Goal: Transaction & Acquisition: Purchase product/service

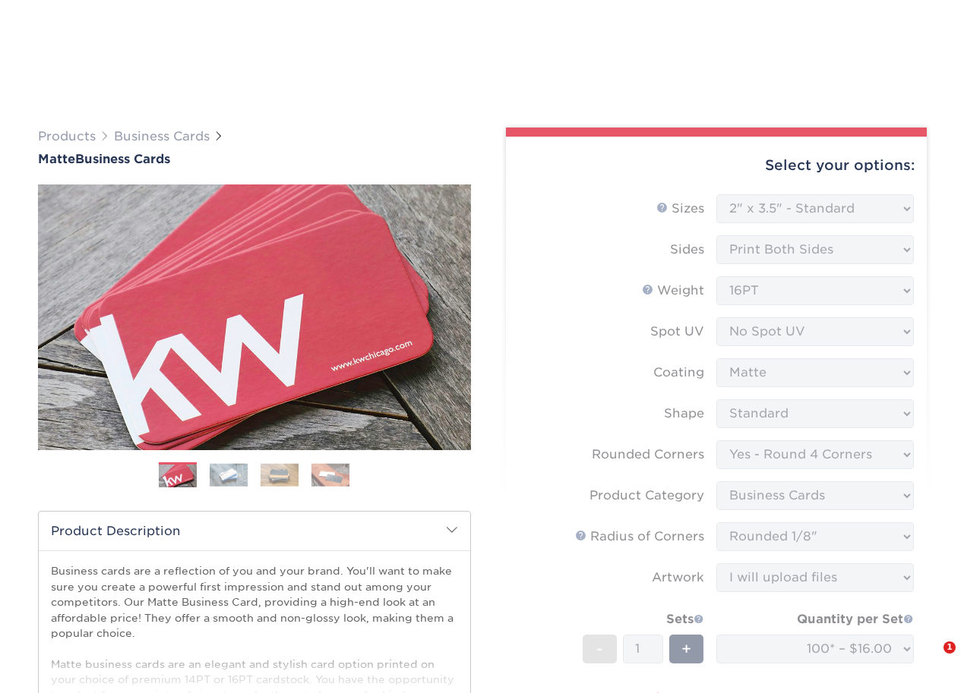
select select "2.00x3.50"
select select "7672df9e-0e0a-464d-8e1f-920c575e4da3"
select select "3b5148f1-0588-4f88-a218-97bcfdce65c1"
select select "589680c7-ee9a-431b-9d12-d7aeb1386a97"
select select "upload"
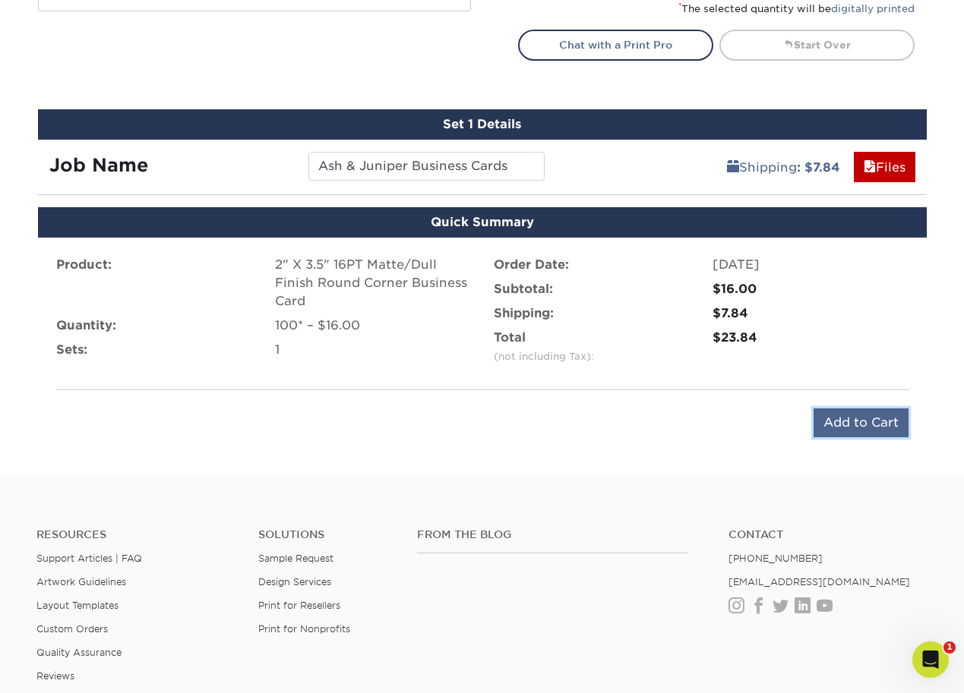
click at [858, 417] on input "Add to Cart" at bounding box center [860, 423] width 95 height 29
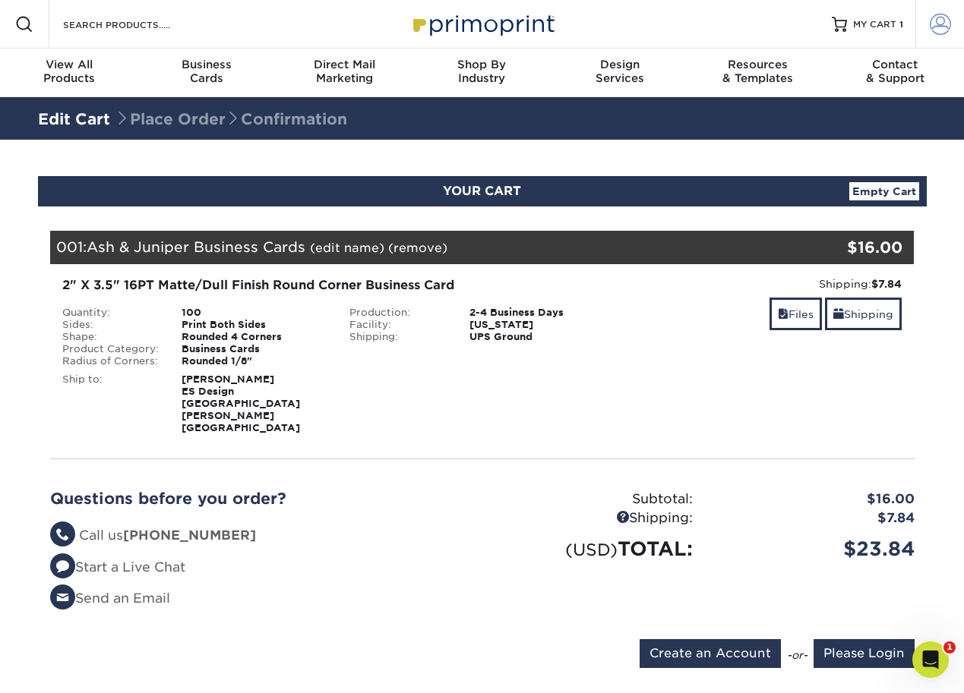
click at [934, 24] on span at bounding box center [940, 24] width 21 height 21
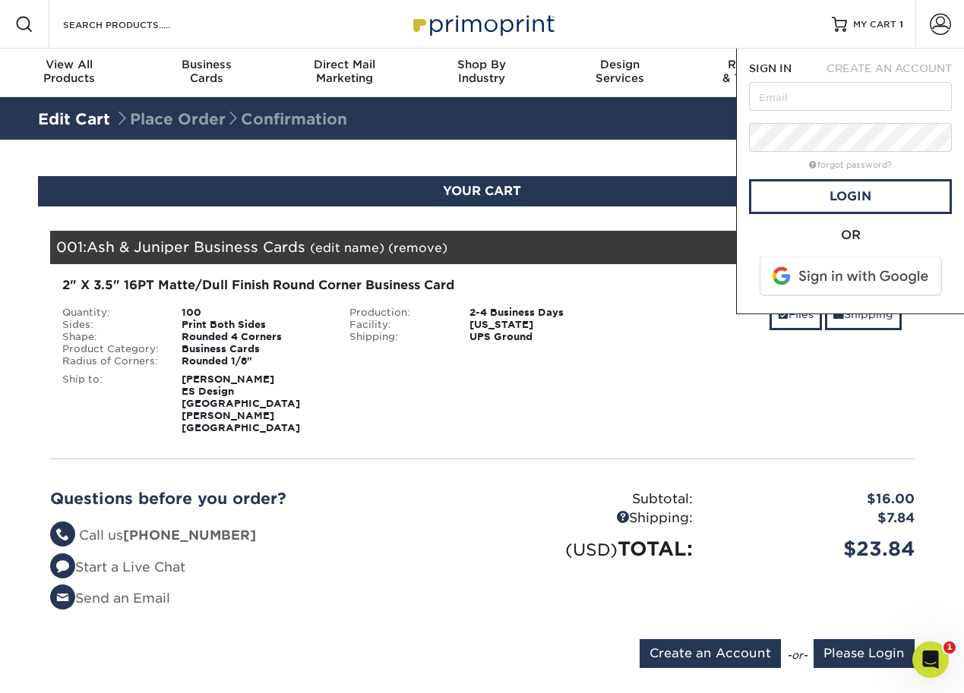
click at [904, 274] on span at bounding box center [852, 276] width 194 height 39
